Goal: Find specific page/section: Find specific page/section

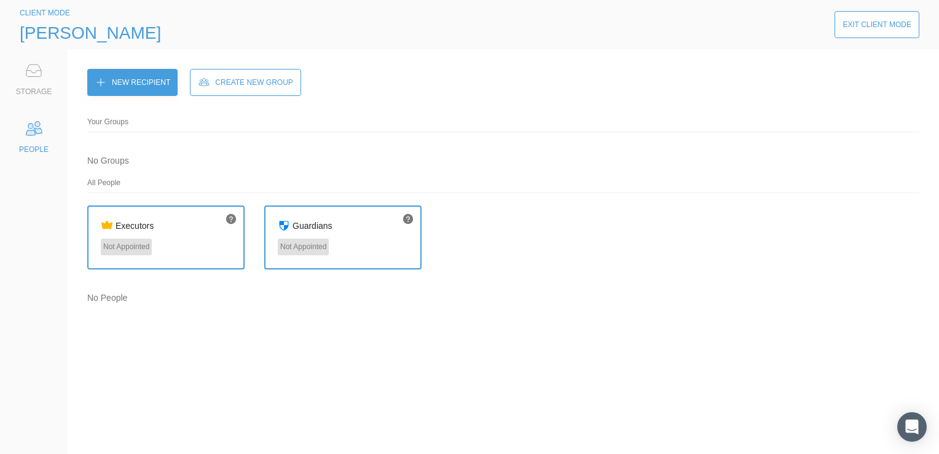
click at [32, 79] on icon at bounding box center [34, 70] width 25 height 25
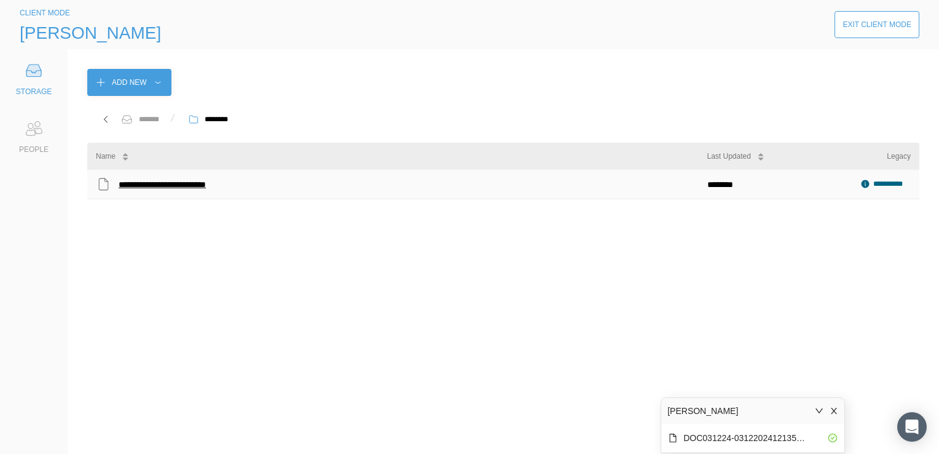
click at [179, 184] on div "**********" at bounding box center [183, 184] width 128 height 16
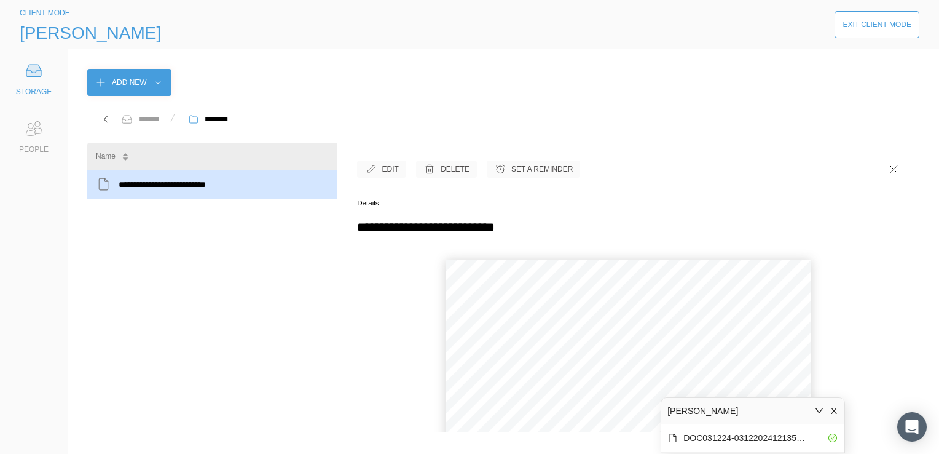
click at [834, 410] on icon "close" at bounding box center [834, 410] width 9 height 9
click at [653, 406] on button "›" at bounding box center [652, 409] width 27 height 27
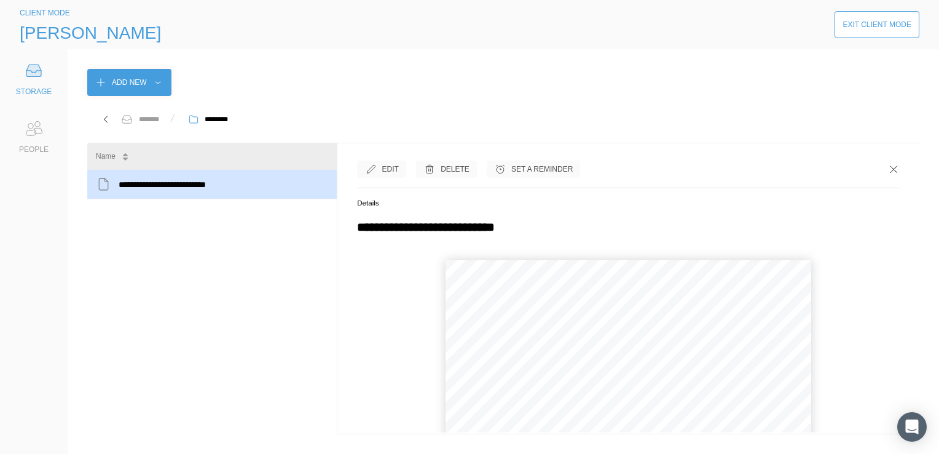
click at [653, 406] on button "›" at bounding box center [652, 409] width 27 height 27
click at [862, 26] on div "Exit Client Mode" at bounding box center [877, 24] width 69 height 12
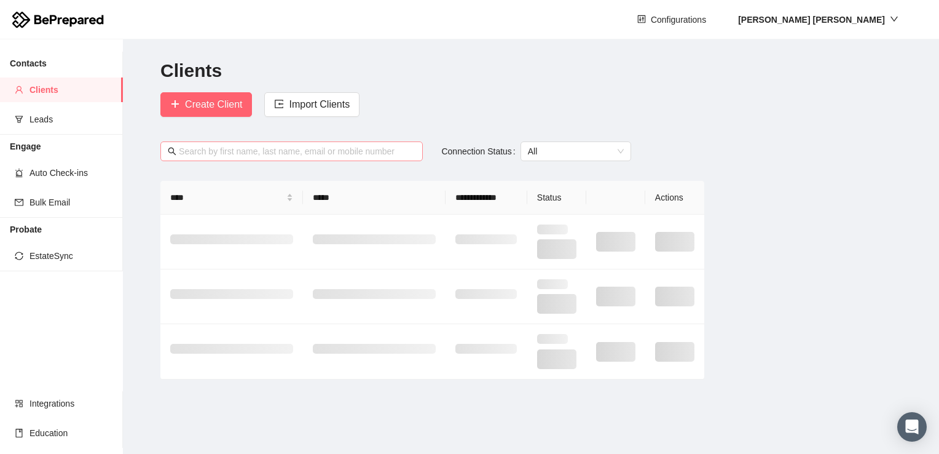
click at [245, 154] on input "text" at bounding box center [297, 151] width 237 height 14
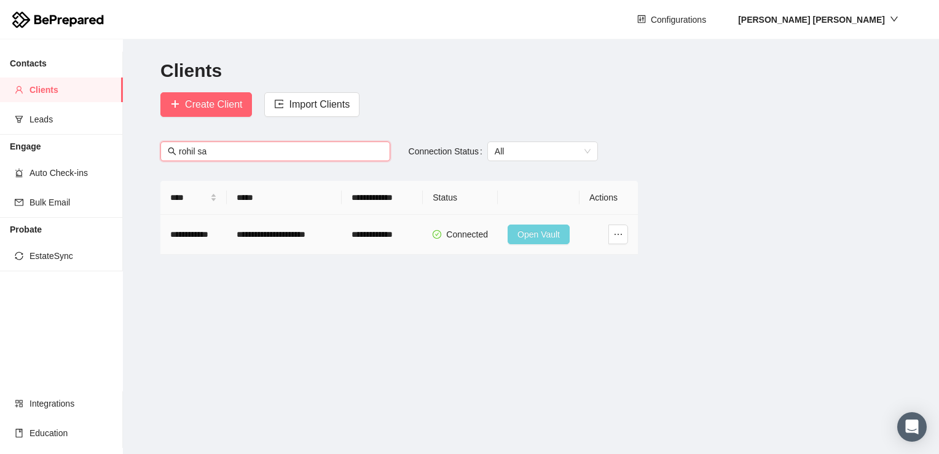
type input "rohil sa"
click at [539, 231] on span "Open Vault" at bounding box center [539, 234] width 42 height 14
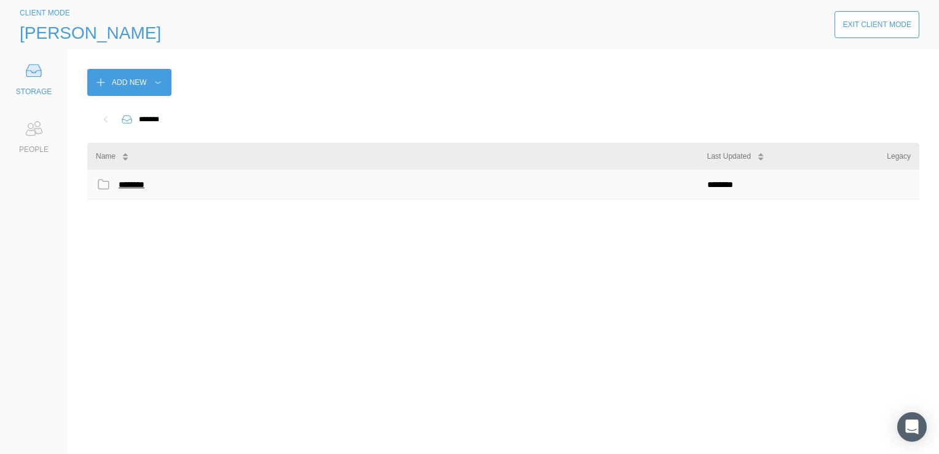
click at [136, 182] on div "********" at bounding box center [134, 184] width 31 height 16
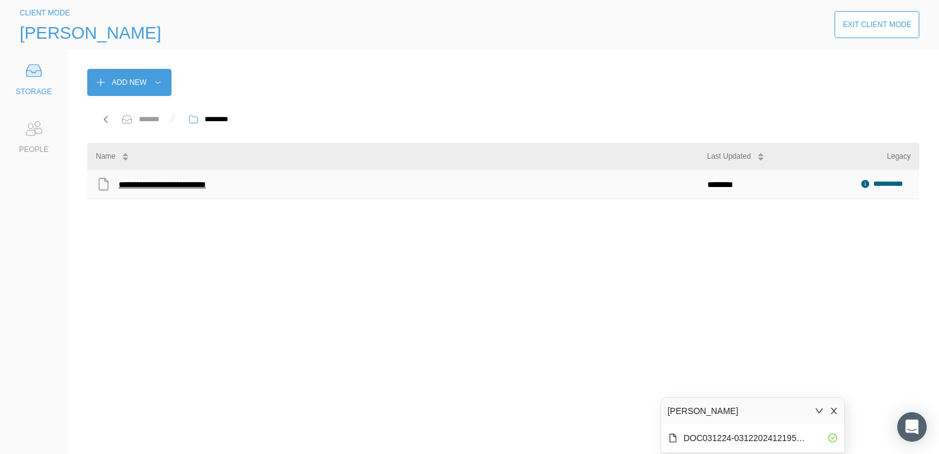
click at [183, 186] on div "**********" at bounding box center [183, 184] width 128 height 16
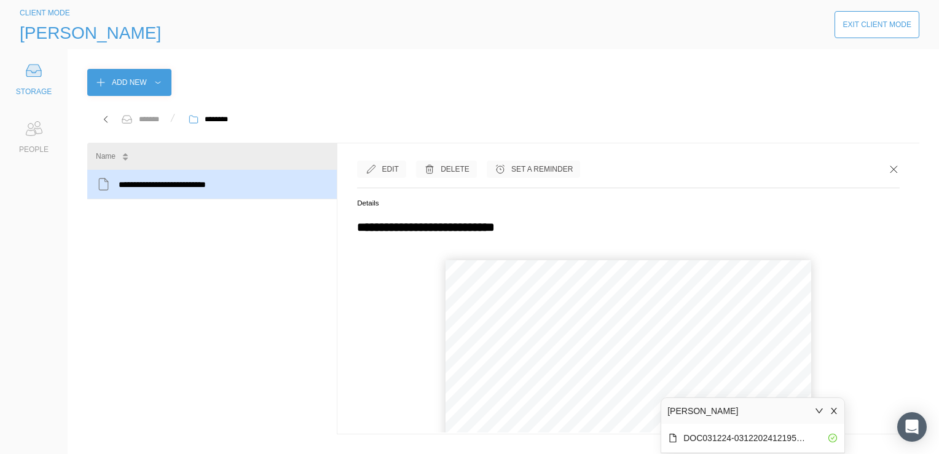
click at [835, 409] on icon "close" at bounding box center [834, 410] width 9 height 9
click at [654, 406] on button "›" at bounding box center [652, 409] width 27 height 27
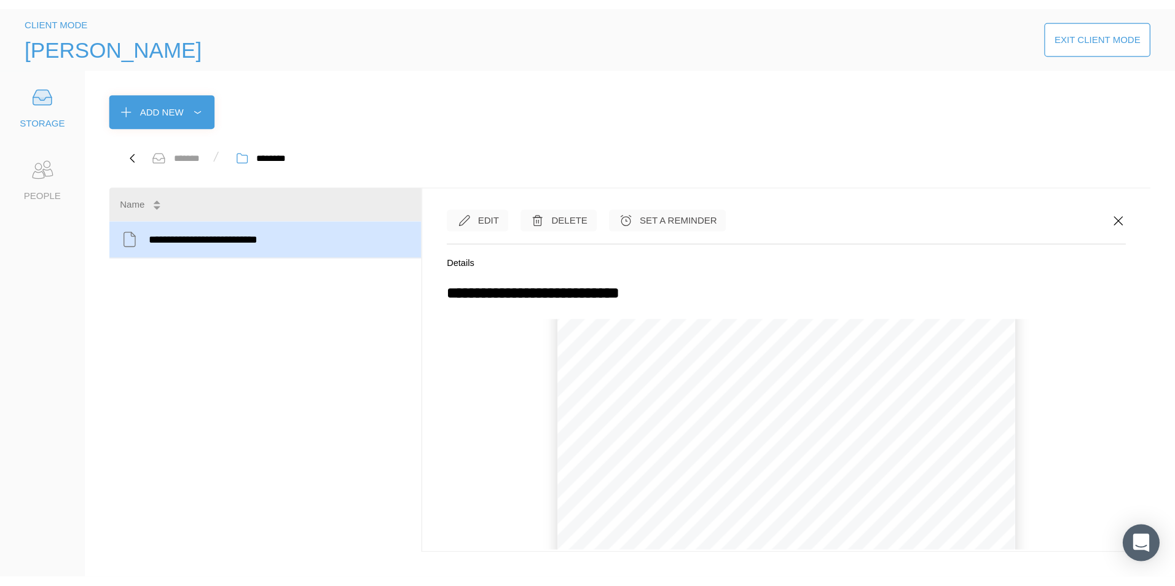
scroll to position [0, 0]
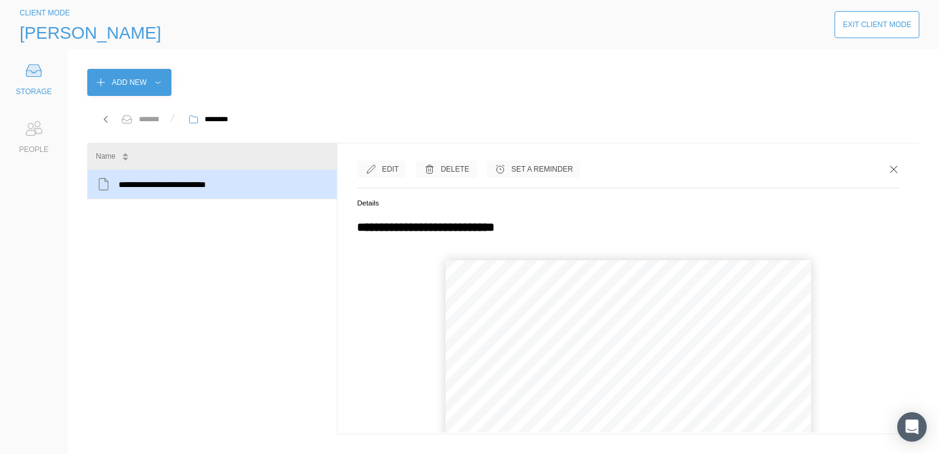
click at [654, 406] on button "›" at bounding box center [652, 409] width 27 height 27
click at [888, 167] on icon at bounding box center [894, 169] width 12 height 12
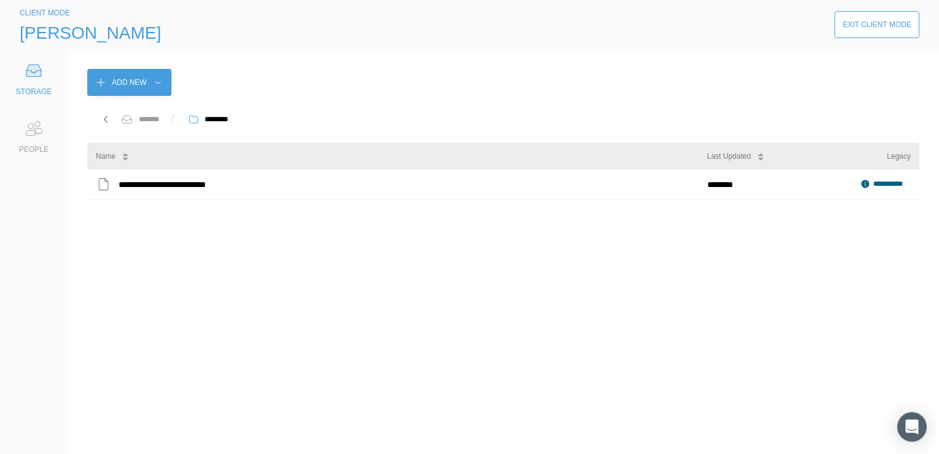
click at [885, 28] on div "Exit Client Mode" at bounding box center [877, 24] width 69 height 12
